Goal: Information Seeking & Learning: Check status

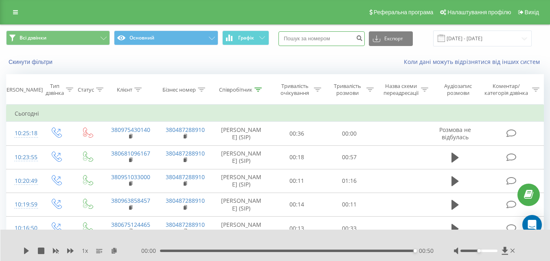
paste input "380674485504"
type input "380674485504"
click at [363, 39] on icon "submit" at bounding box center [359, 37] width 7 height 5
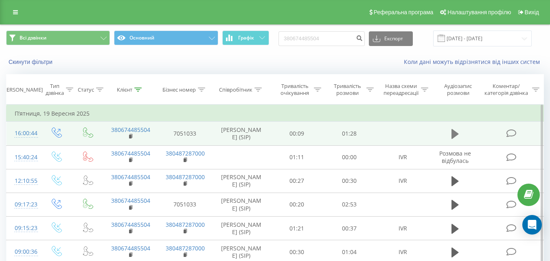
click at [455, 139] on icon at bounding box center [455, 134] width 7 height 10
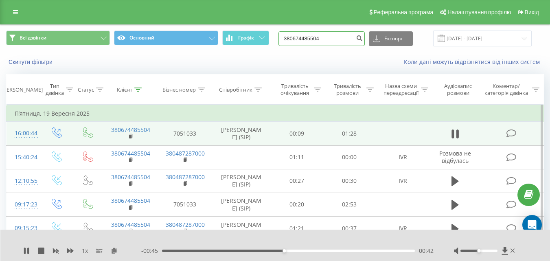
drag, startPoint x: 330, startPoint y: 39, endPoint x: 275, endPoint y: 39, distance: 54.2
click at [275, 39] on div "Всі дзвінки Основний Графік 380674485504 Експорт .csv .xls .xlsx 22.06.2025 - 2…" at bounding box center [275, 39] width 538 height 16
paste input "0933500247"
type input "0933500247"
click at [363, 38] on icon "submit" at bounding box center [359, 37] width 7 height 5
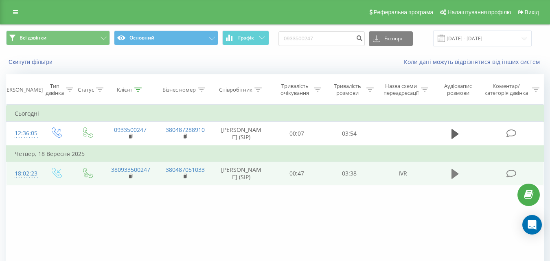
click at [454, 179] on icon at bounding box center [455, 174] width 7 height 10
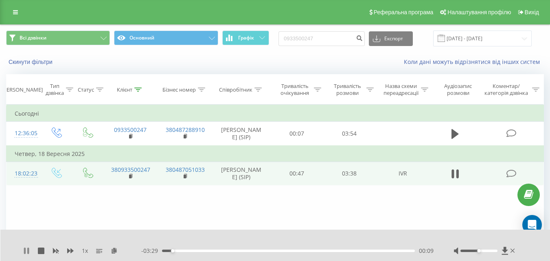
click at [26, 251] on icon at bounding box center [25, 251] width 2 height 7
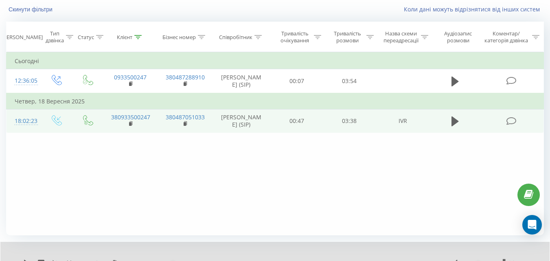
scroll to position [57, 0]
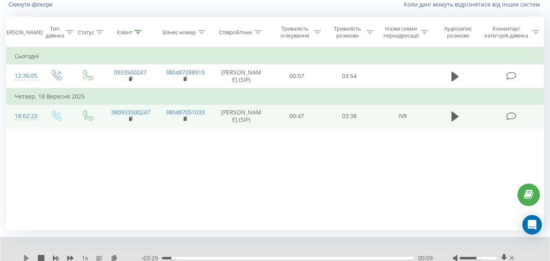
click at [25, 257] on icon at bounding box center [26, 258] width 5 height 7
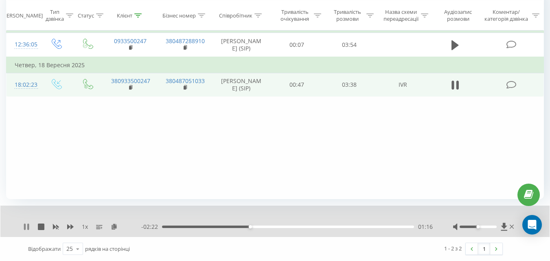
click at [28, 227] on icon at bounding box center [28, 227] width 2 height 7
click at [26, 228] on icon at bounding box center [26, 227] width 5 height 7
click at [232, 227] on div "01:22" at bounding box center [288, 227] width 252 height 2
click at [199, 225] on div "- 02:26 01:12 01:12" at bounding box center [287, 227] width 292 height 8
click at [199, 227] on div "00:32" at bounding box center [288, 227] width 252 height 2
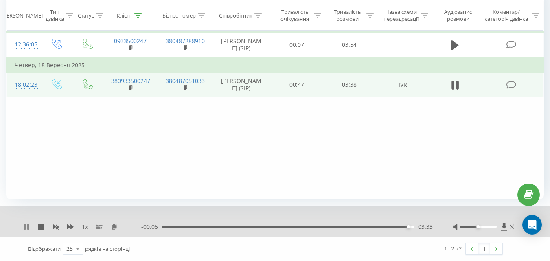
click at [28, 228] on icon at bounding box center [28, 227] width 2 height 7
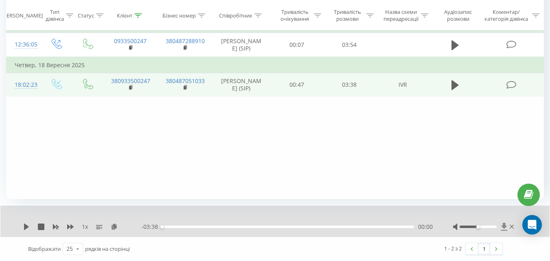
click at [506, 225] on icon at bounding box center [504, 227] width 7 height 8
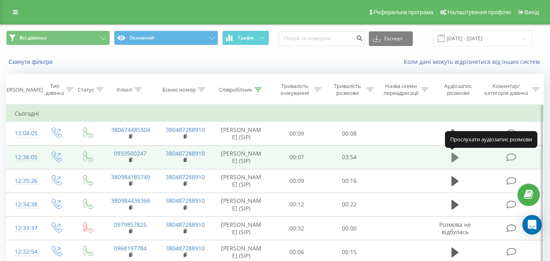
click at [455, 157] on icon at bounding box center [455, 158] width 7 height 10
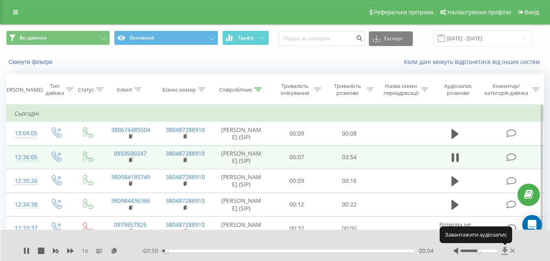
click at [505, 248] on icon at bounding box center [505, 251] width 6 height 8
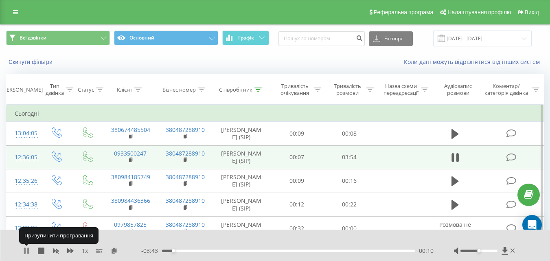
click at [25, 251] on icon at bounding box center [25, 251] width 2 height 7
